Goal: Task Accomplishment & Management: Use online tool/utility

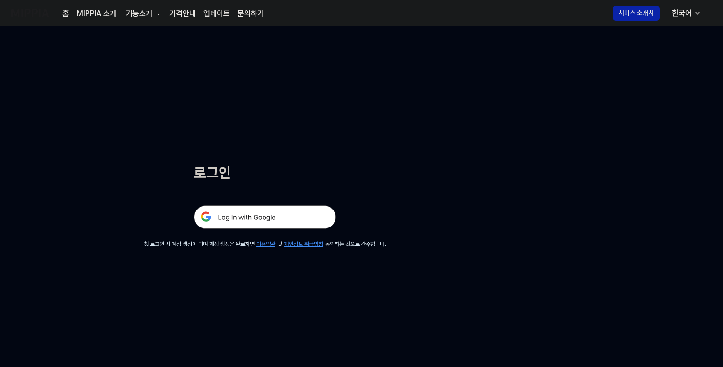
click at [281, 222] on img at bounding box center [265, 217] width 142 height 24
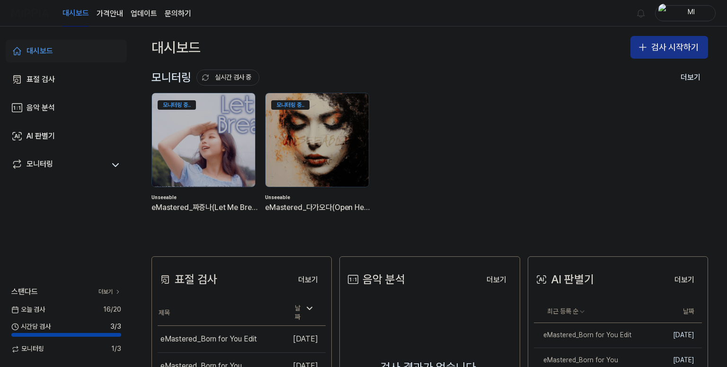
click at [667, 47] on button "검사 시작하기" at bounding box center [669, 47] width 78 height 23
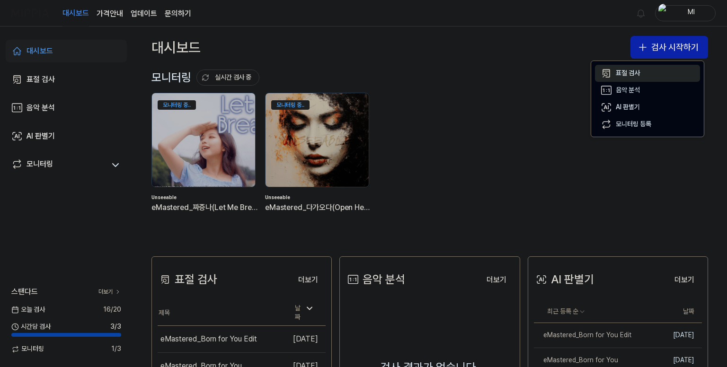
click at [612, 73] on button "표절 검사" at bounding box center [647, 73] width 105 height 17
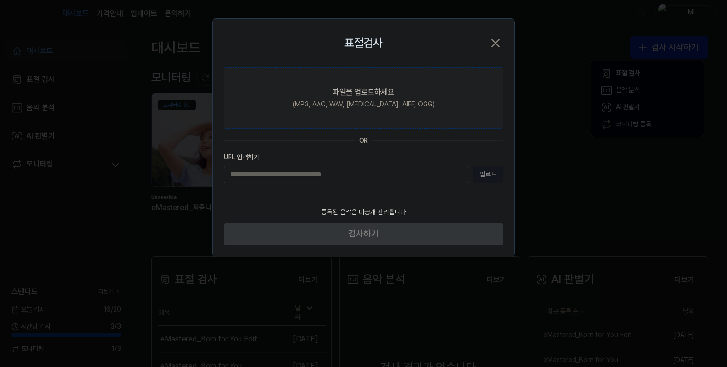
click at [300, 109] on label "파일을 업로드하세요 (MP3, AAC, WAV, [MEDICAL_DATA], AIFF, OGG)" at bounding box center [363, 98] width 279 height 62
click at [0, 0] on input "파일을 업로드하세요 (MP3, AAC, WAV, [MEDICAL_DATA], AIFF, OGG)" at bounding box center [0, 0] width 0 height 0
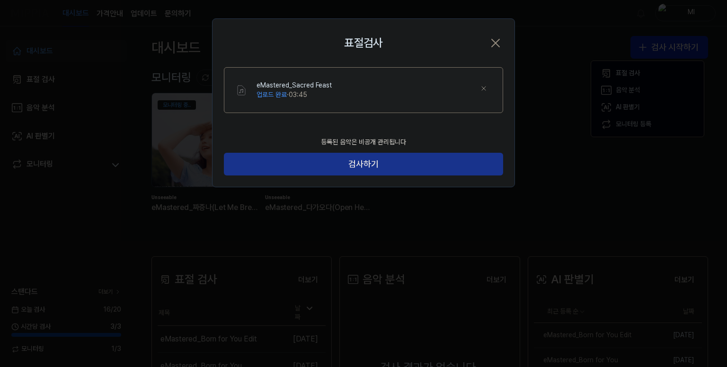
click at [388, 169] on button "검사하기" at bounding box center [363, 164] width 279 height 23
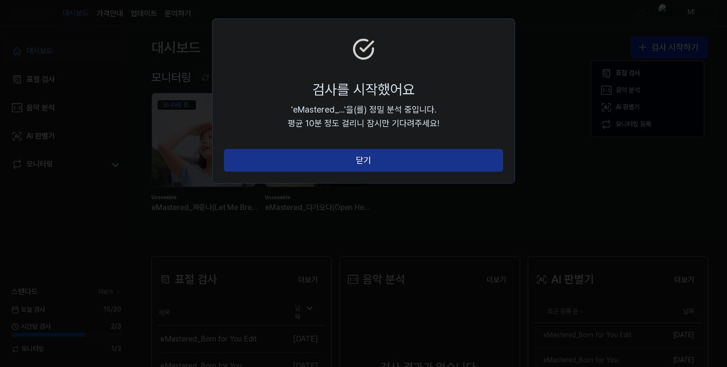
click at [379, 158] on button "닫기" at bounding box center [363, 160] width 279 height 23
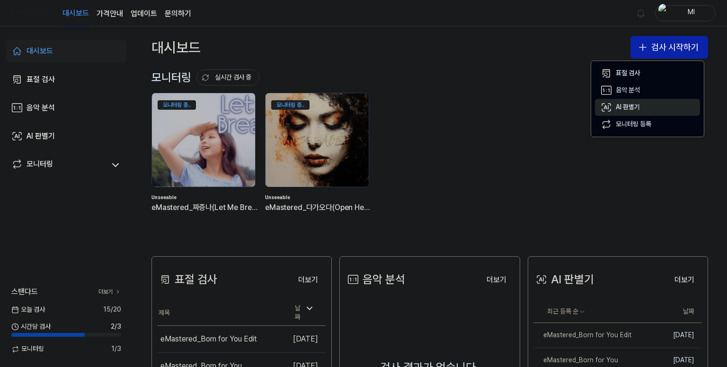
click at [636, 107] on div "AI 판별기" at bounding box center [628, 107] width 24 height 9
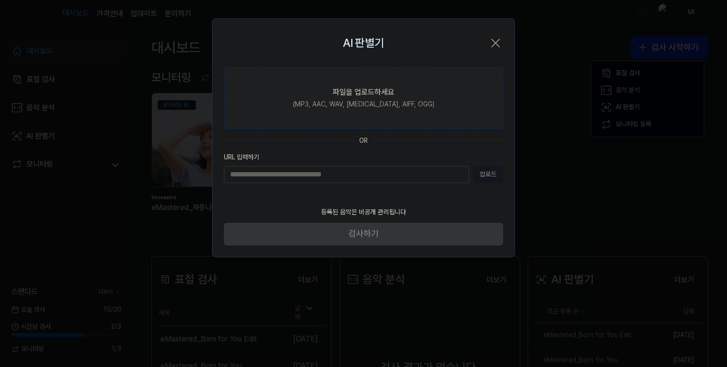
click at [369, 96] on div "파일을 업로드하세요" at bounding box center [364, 92] width 62 height 11
click at [0, 0] on input "파일을 업로드하세요 (MP3, AAC, WAV, [MEDICAL_DATA], AIFF, OGG)" at bounding box center [0, 0] width 0 height 0
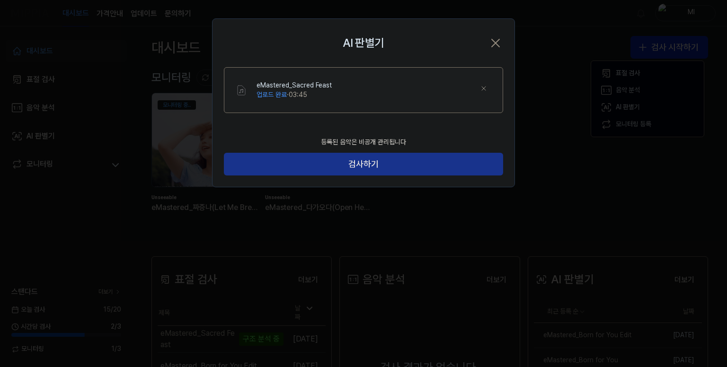
click at [386, 163] on button "검사하기" at bounding box center [363, 164] width 279 height 23
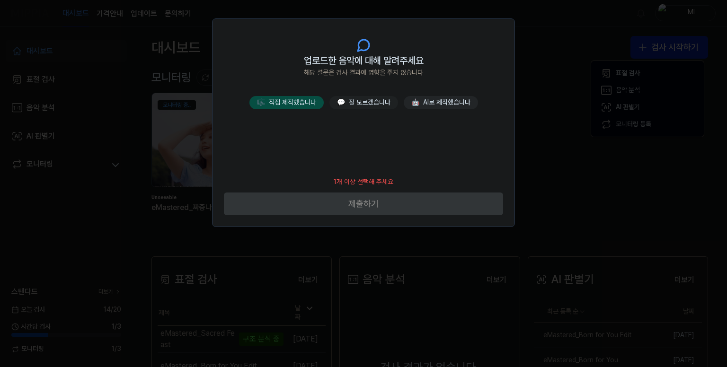
click at [288, 103] on button "🎼 직접 제작했습니다" at bounding box center [286, 102] width 74 height 13
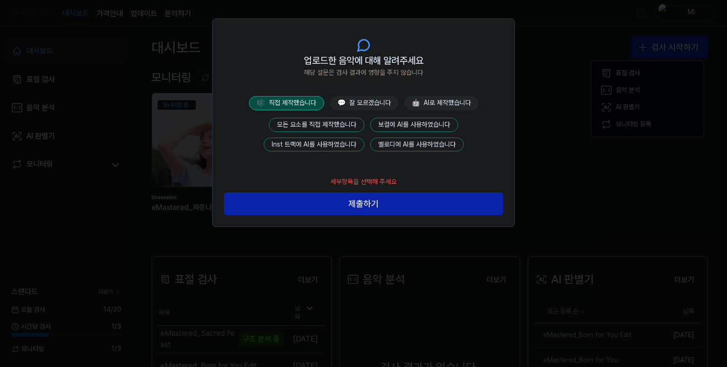
click at [304, 125] on button "모든 요소를 직접 제작했습니다" at bounding box center [317, 125] width 96 height 14
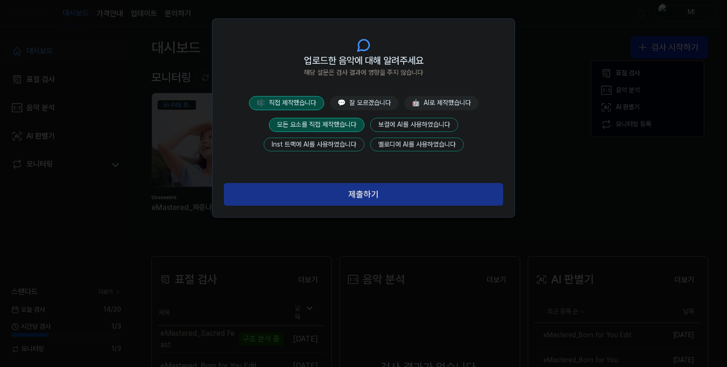
click at [377, 195] on button "제출하기" at bounding box center [363, 194] width 279 height 23
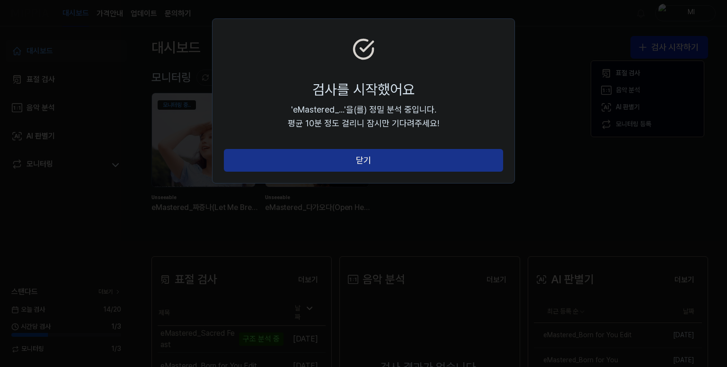
click at [367, 159] on button "닫기" at bounding box center [363, 160] width 279 height 23
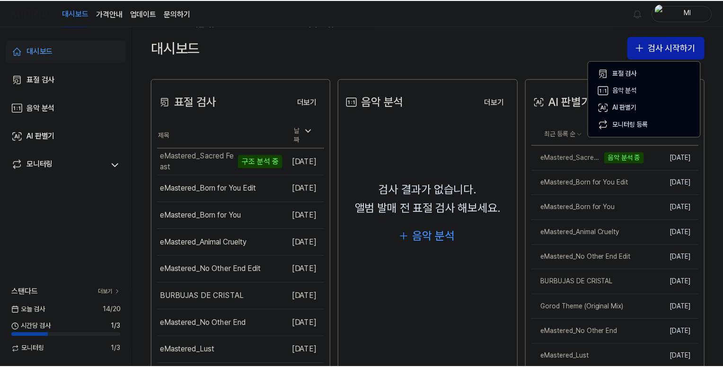
scroll to position [189, 0]
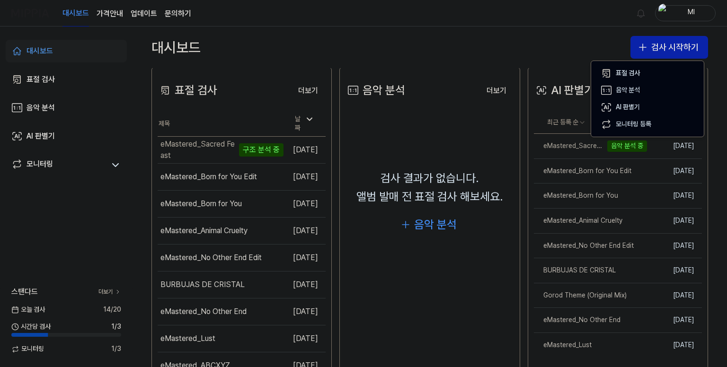
click at [512, 13] on div "대시보드 가격안내 업데이트 문의하기 Ml" at bounding box center [363, 13] width 704 height 26
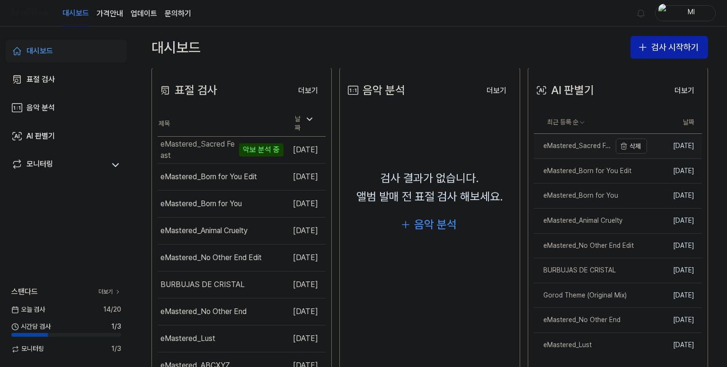
click at [568, 152] on link "eMastered_Sacred Feast" at bounding box center [572, 146] width 77 height 25
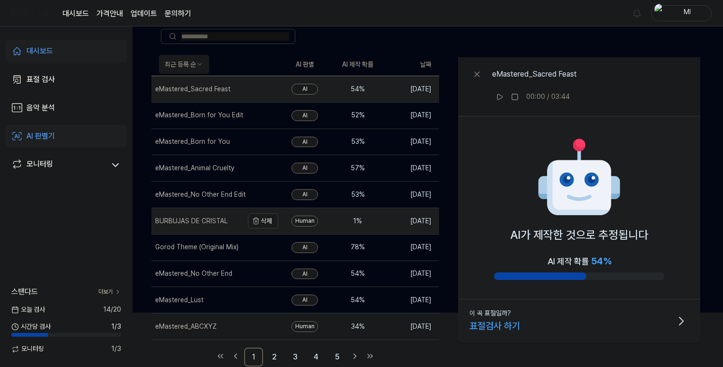
scroll to position [55, 0]
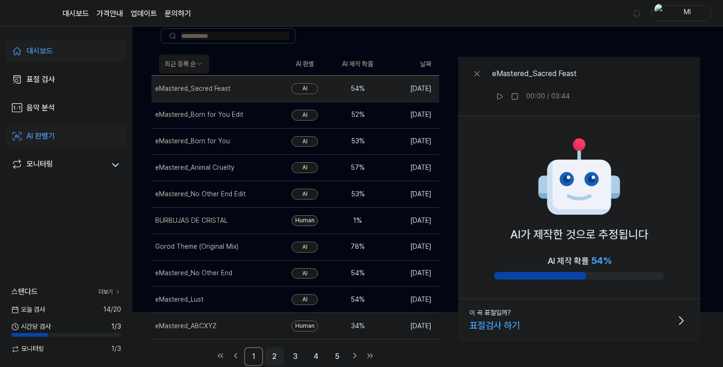
click at [276, 353] on link "2" at bounding box center [274, 356] width 19 height 19
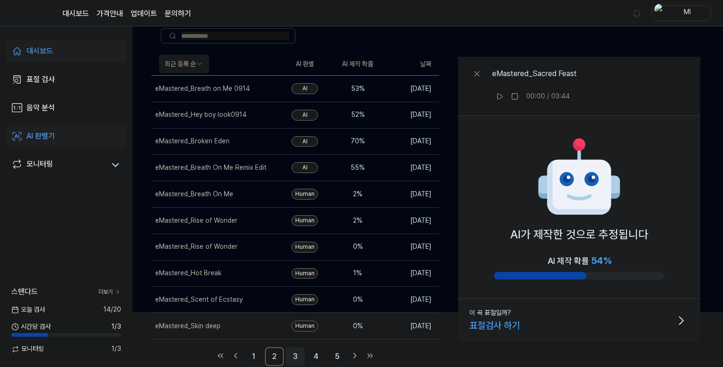
drag, startPoint x: 297, startPoint y: 352, endPoint x: 292, endPoint y: 341, distance: 12.3
click at [297, 352] on link "3" at bounding box center [295, 356] width 19 height 19
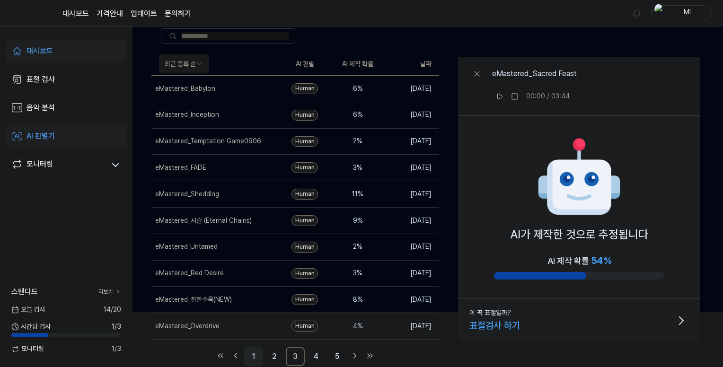
click at [255, 353] on link "1" at bounding box center [253, 356] width 19 height 19
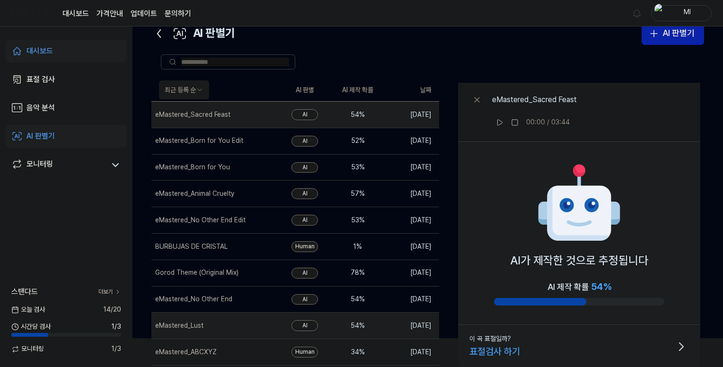
scroll to position [55, 0]
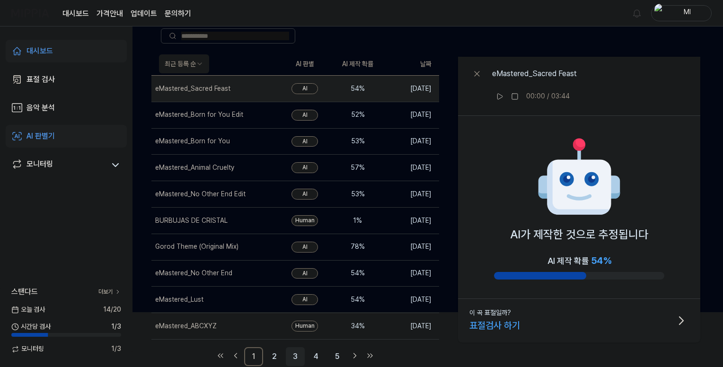
click at [296, 354] on link "3" at bounding box center [295, 356] width 19 height 19
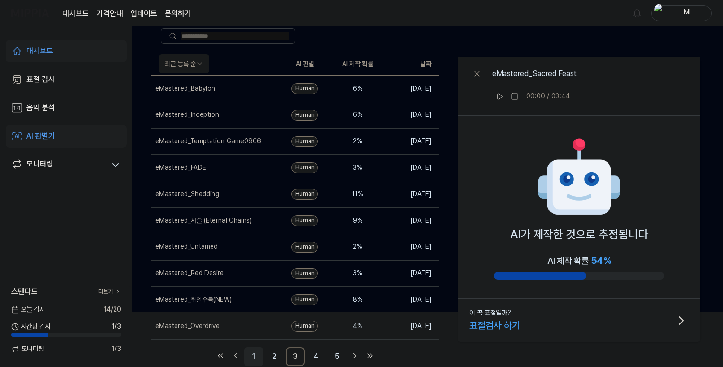
click at [252, 356] on link "1" at bounding box center [253, 356] width 19 height 19
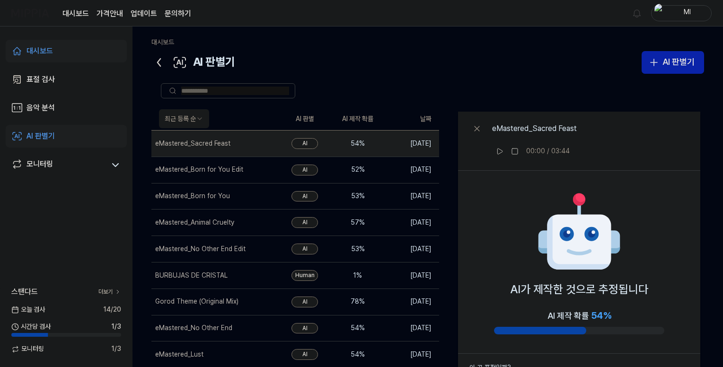
click at [42, 51] on div "대시보드" at bounding box center [40, 50] width 27 height 11
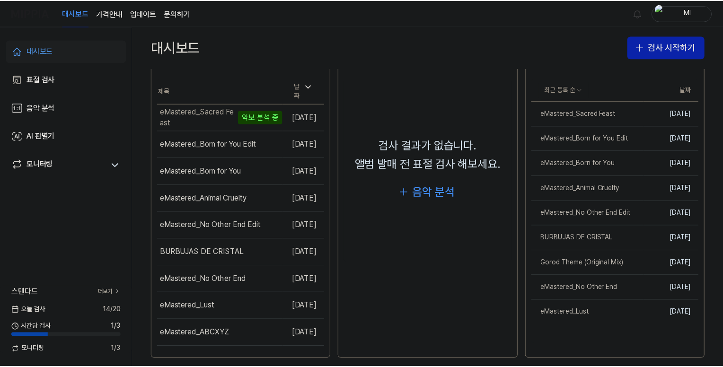
scroll to position [229, 0]
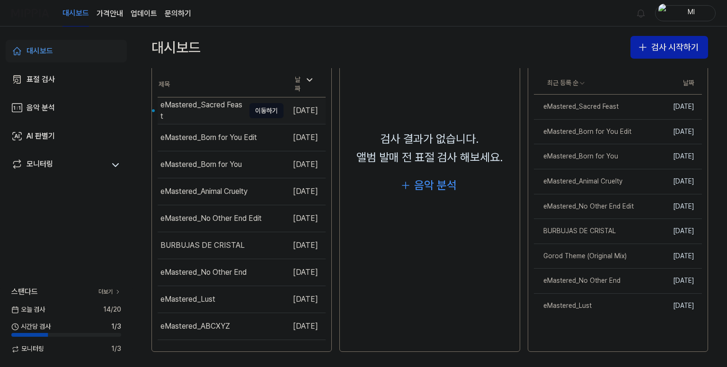
click at [204, 104] on div "eMastered_Sacred Feast" at bounding box center [202, 110] width 84 height 23
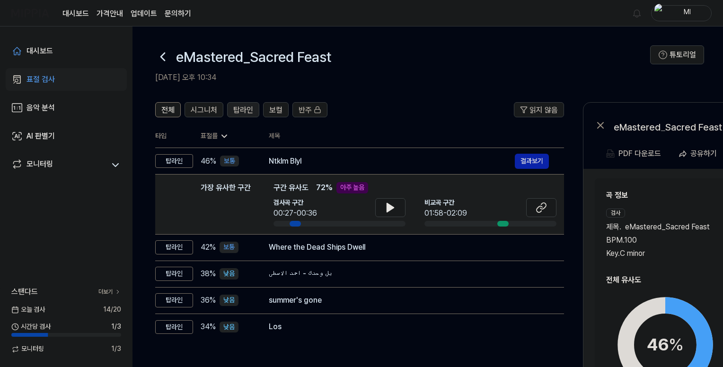
click at [240, 111] on span "탑라인" at bounding box center [243, 110] width 20 height 11
click at [274, 108] on span "보컬" at bounding box center [275, 110] width 13 height 11
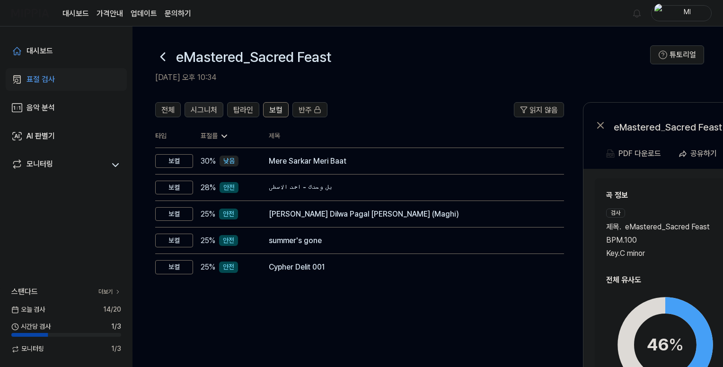
click at [197, 109] on span "시그니처" at bounding box center [204, 110] width 27 height 11
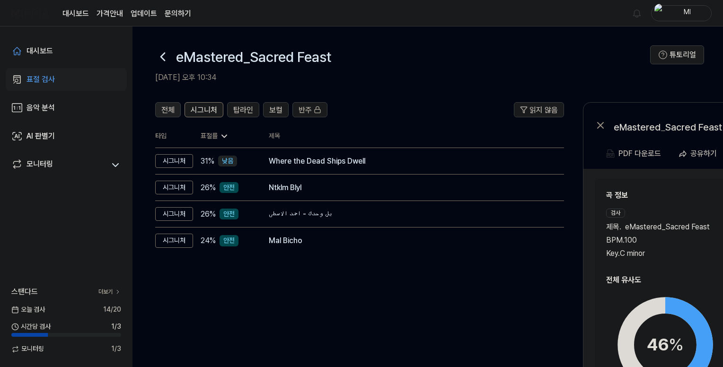
click at [169, 109] on span "전체" at bounding box center [167, 110] width 13 height 11
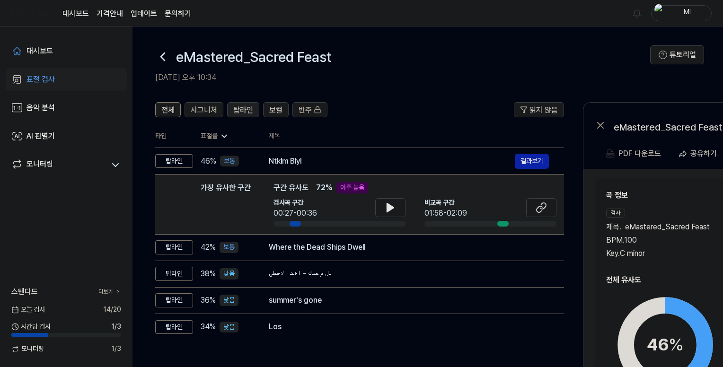
click at [240, 112] on span "탑라인" at bounding box center [243, 110] width 20 height 11
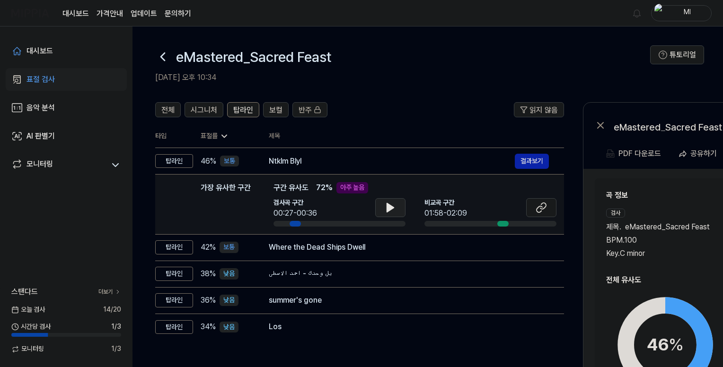
click at [395, 209] on icon at bounding box center [390, 207] width 11 height 11
click at [543, 205] on icon at bounding box center [541, 207] width 11 height 11
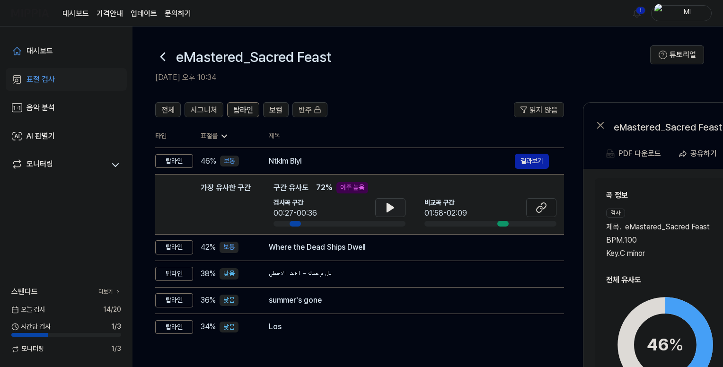
click at [387, 210] on icon at bounding box center [390, 207] width 7 height 9
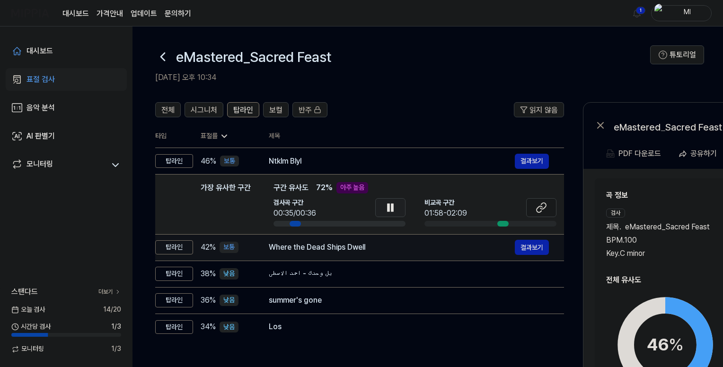
click at [379, 247] on div "Where the Dead Ships Dwell" at bounding box center [392, 247] width 246 height 11
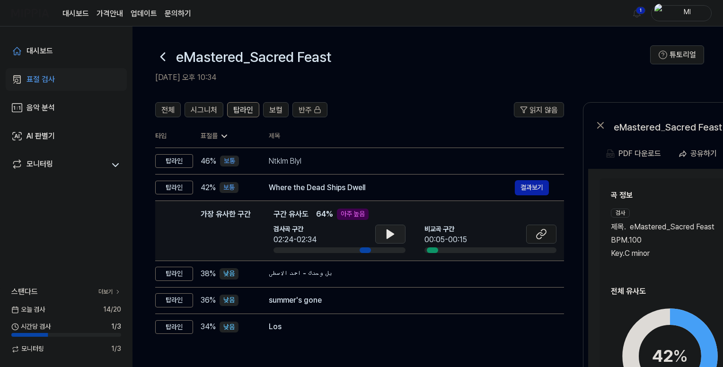
click at [388, 235] on icon at bounding box center [390, 234] width 7 height 9
click at [543, 234] on icon at bounding box center [541, 234] width 11 height 11
